Goal: Transaction & Acquisition: Purchase product/service

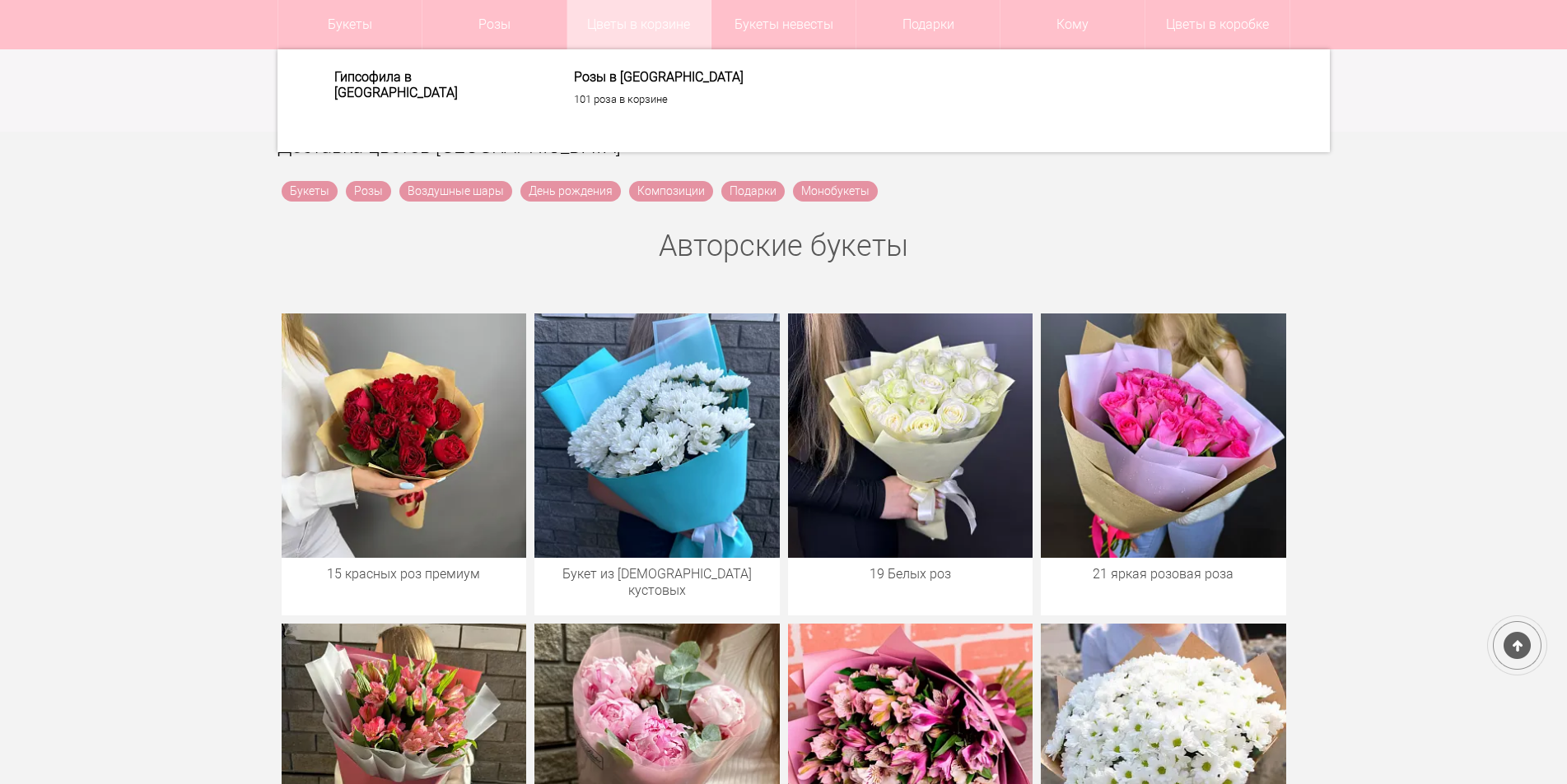
scroll to position [658, 0]
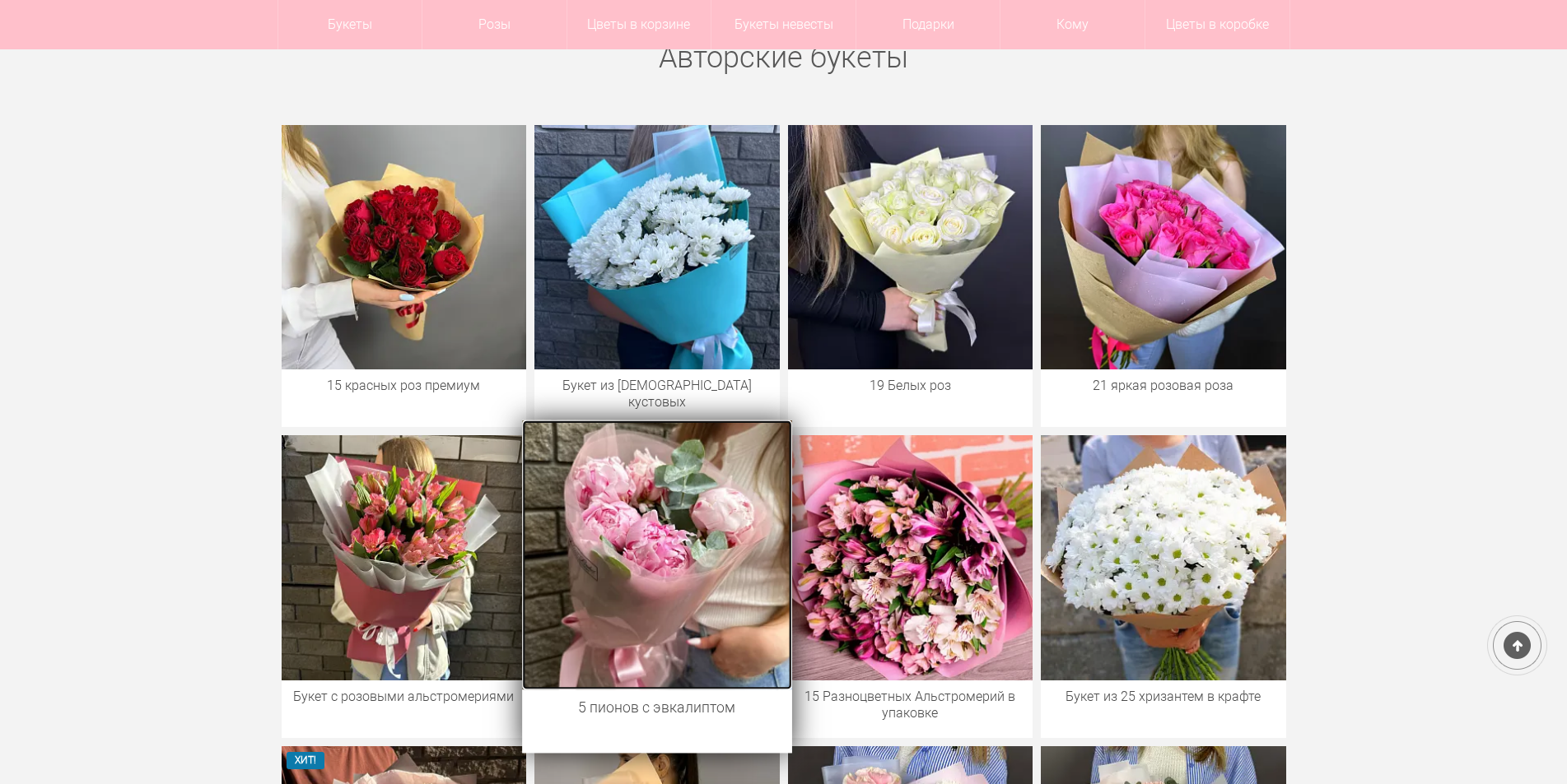
click at [668, 528] on img at bounding box center [656, 554] width 269 height 269
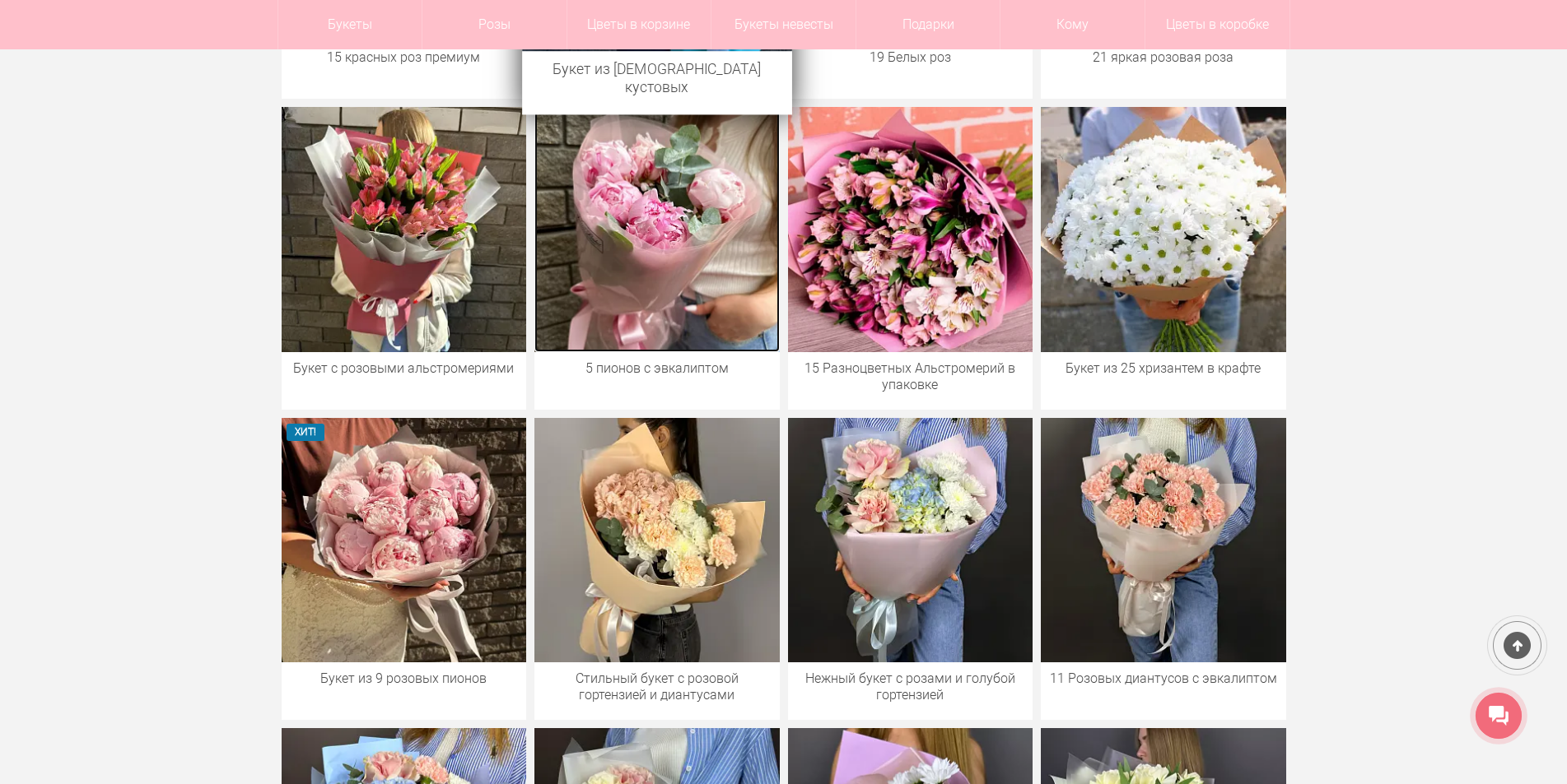
scroll to position [985, 0]
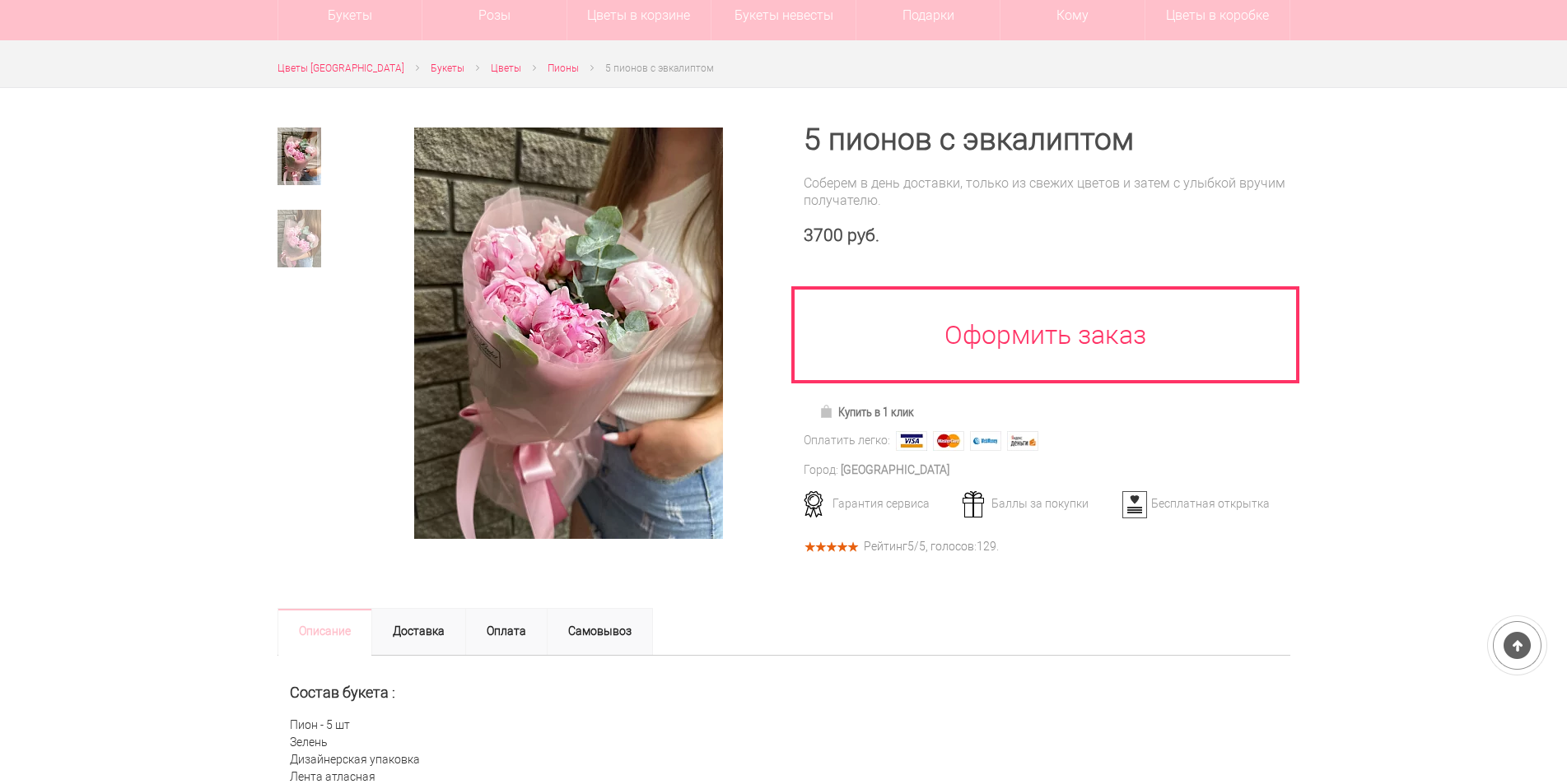
scroll to position [165, 0]
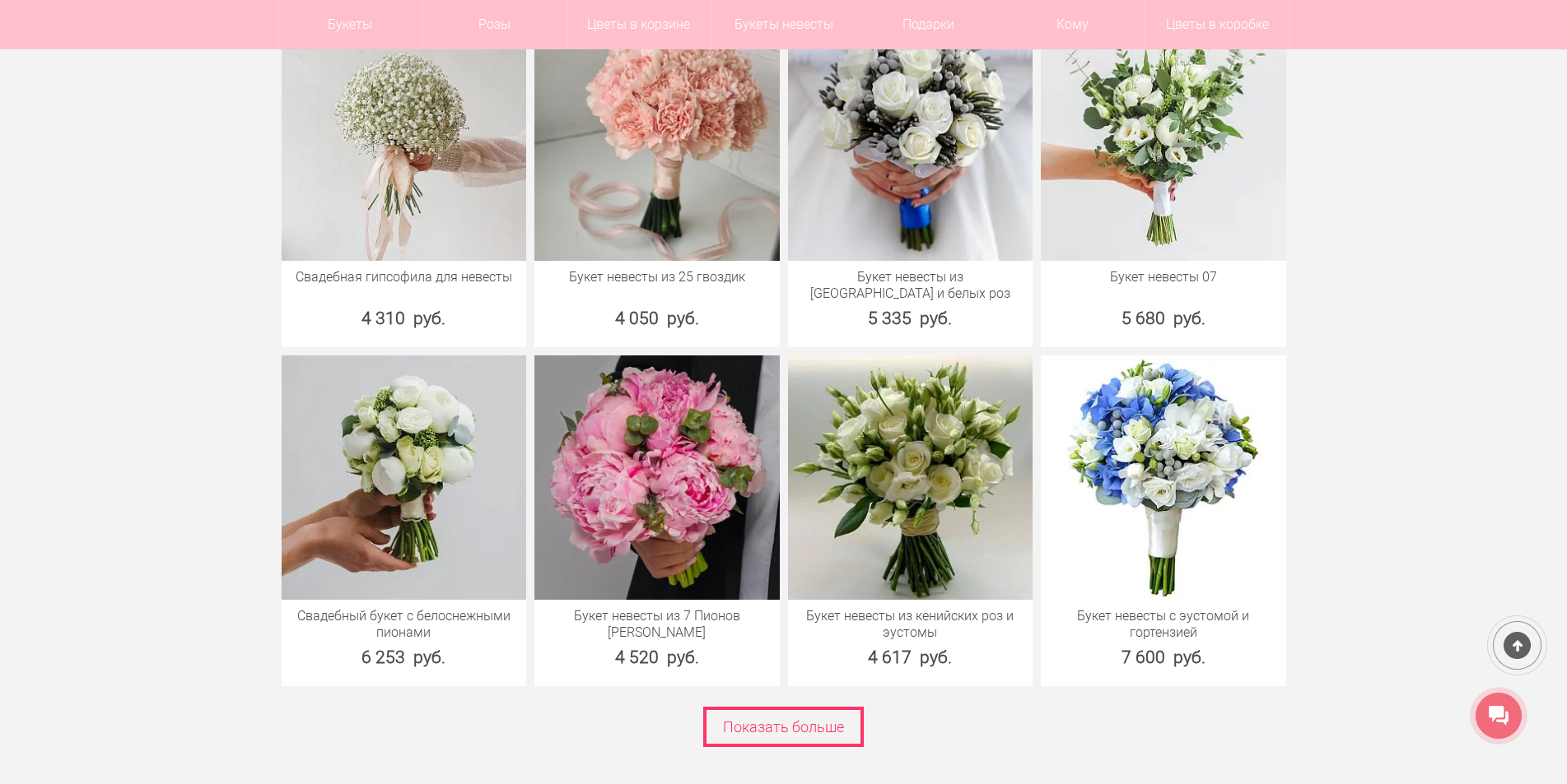
scroll to position [6975, 0]
click at [706, 706] on link "Показать больше" at bounding box center [784, 725] width 161 height 40
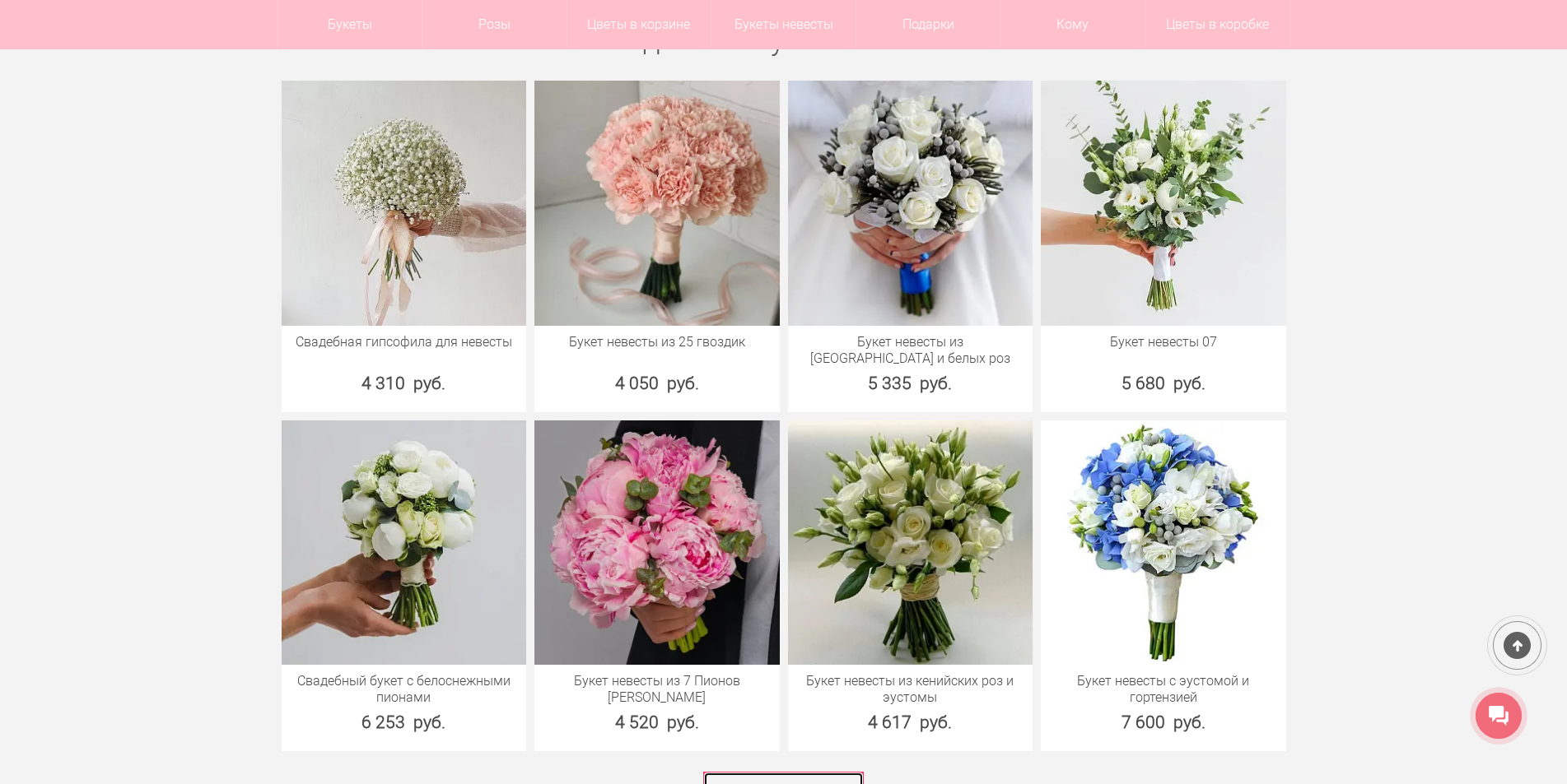
scroll to position [6810, 0]
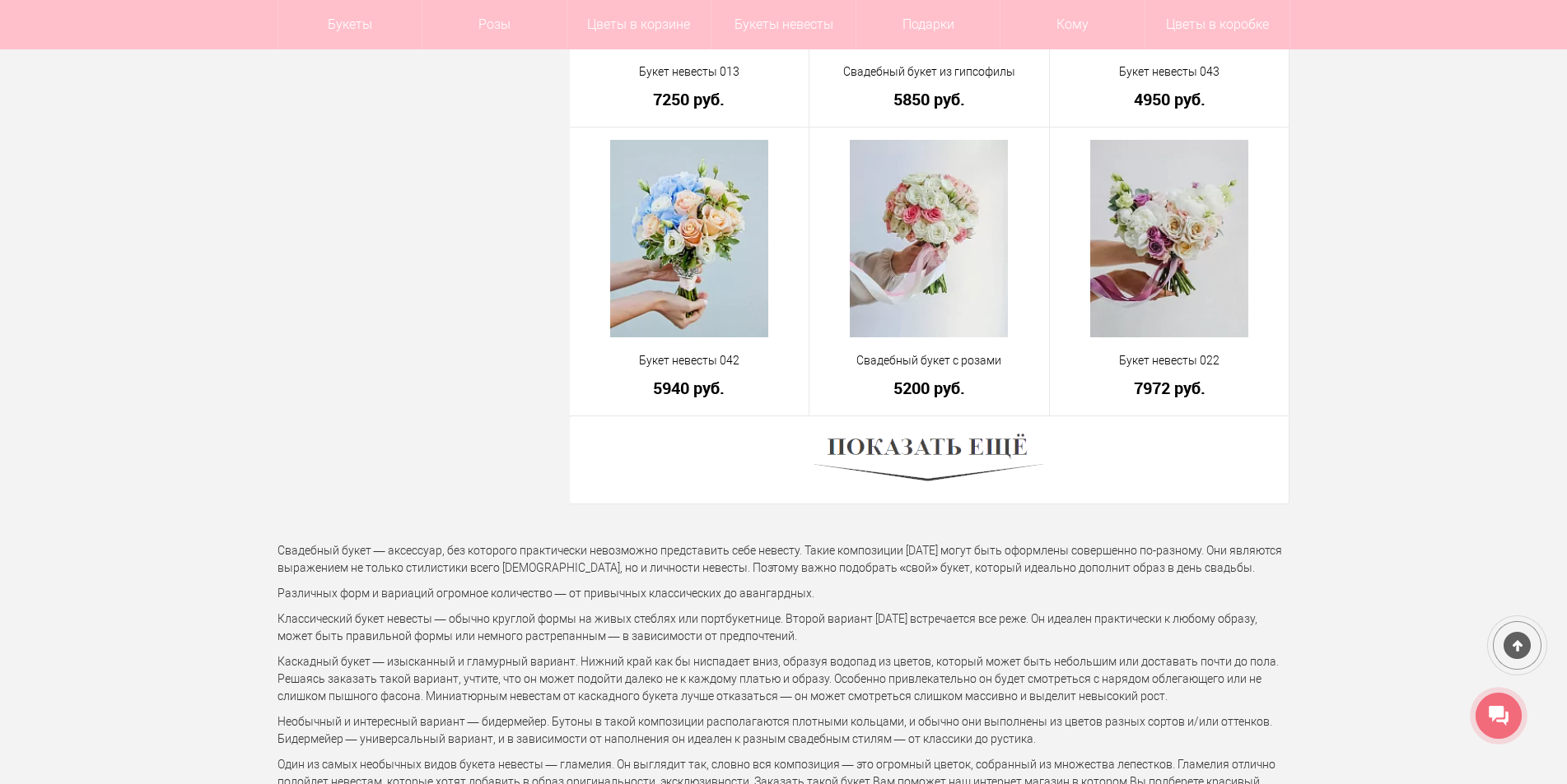
scroll to position [4608, 0]
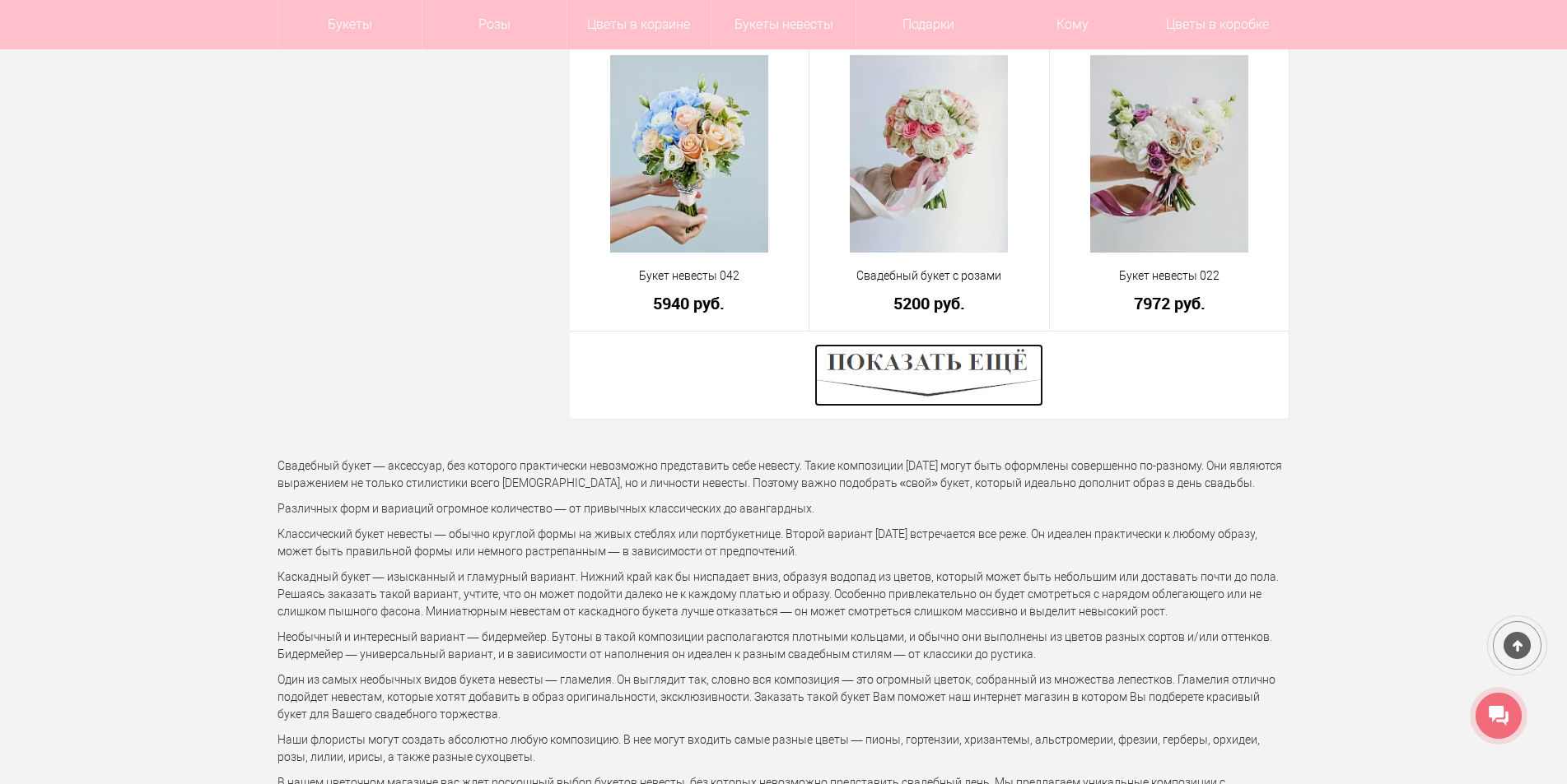
click at [954, 350] on img at bounding box center [929, 375] width 229 height 62
